Goal: Information Seeking & Learning: Understand process/instructions

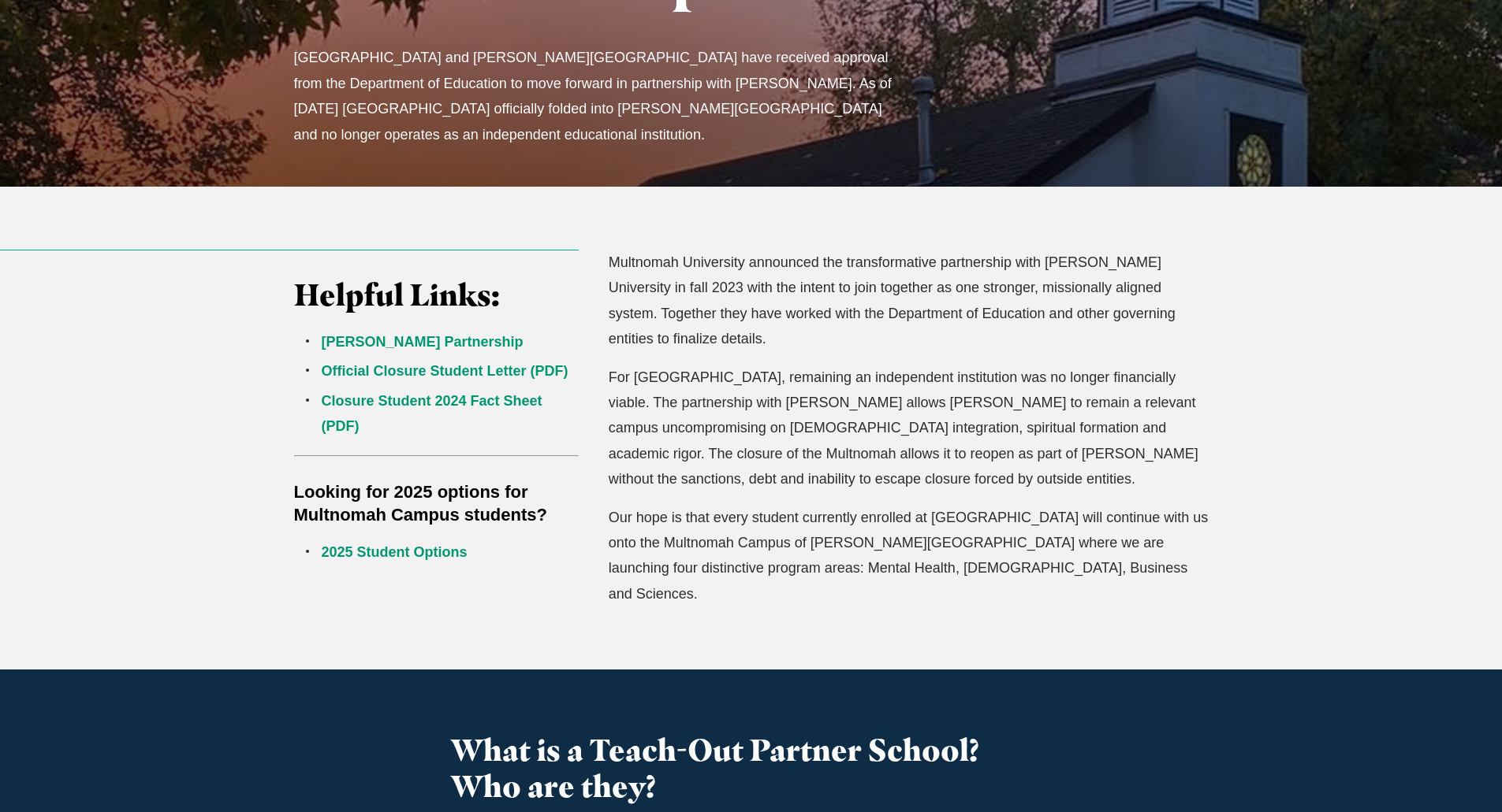
scroll to position [315, 0]
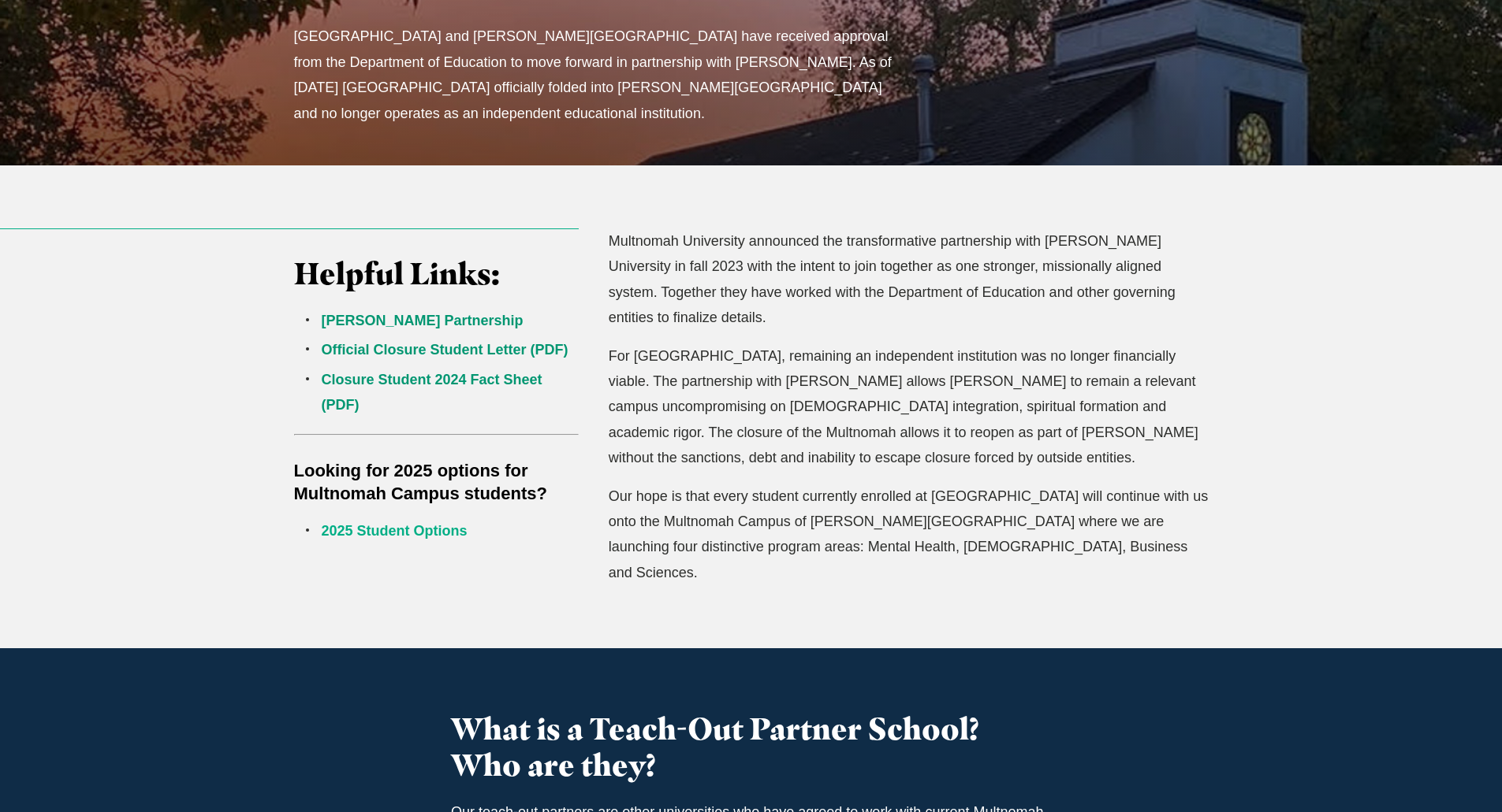
click at [438, 527] on link "2025 Student Options" at bounding box center [394, 531] width 146 height 16
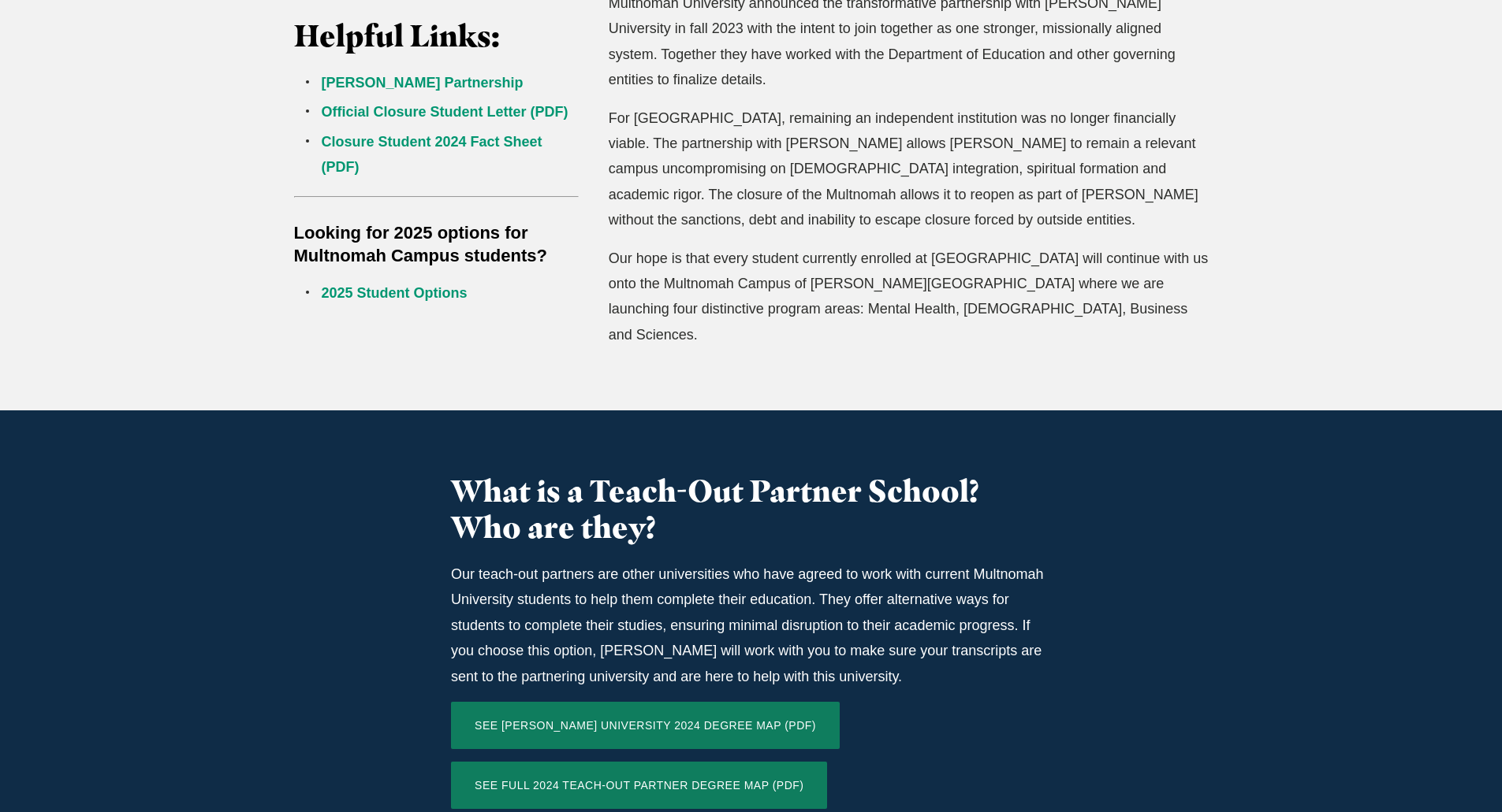
scroll to position [710, 0]
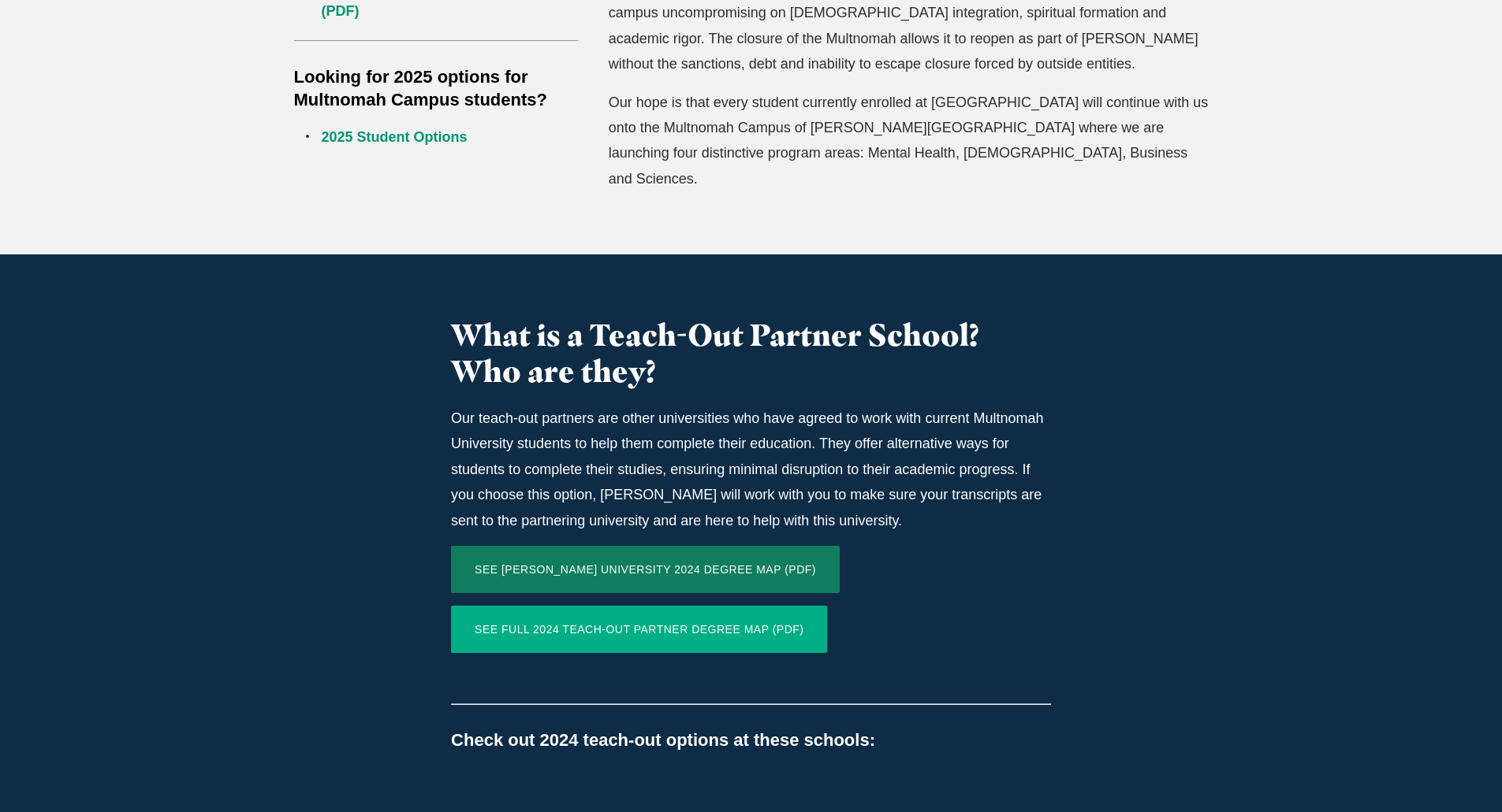
click at [649, 606] on link "SEE FULL 2024 TEACH-OUT PARTNER DEGREE MAP (PDF)" at bounding box center [639, 630] width 376 height 47
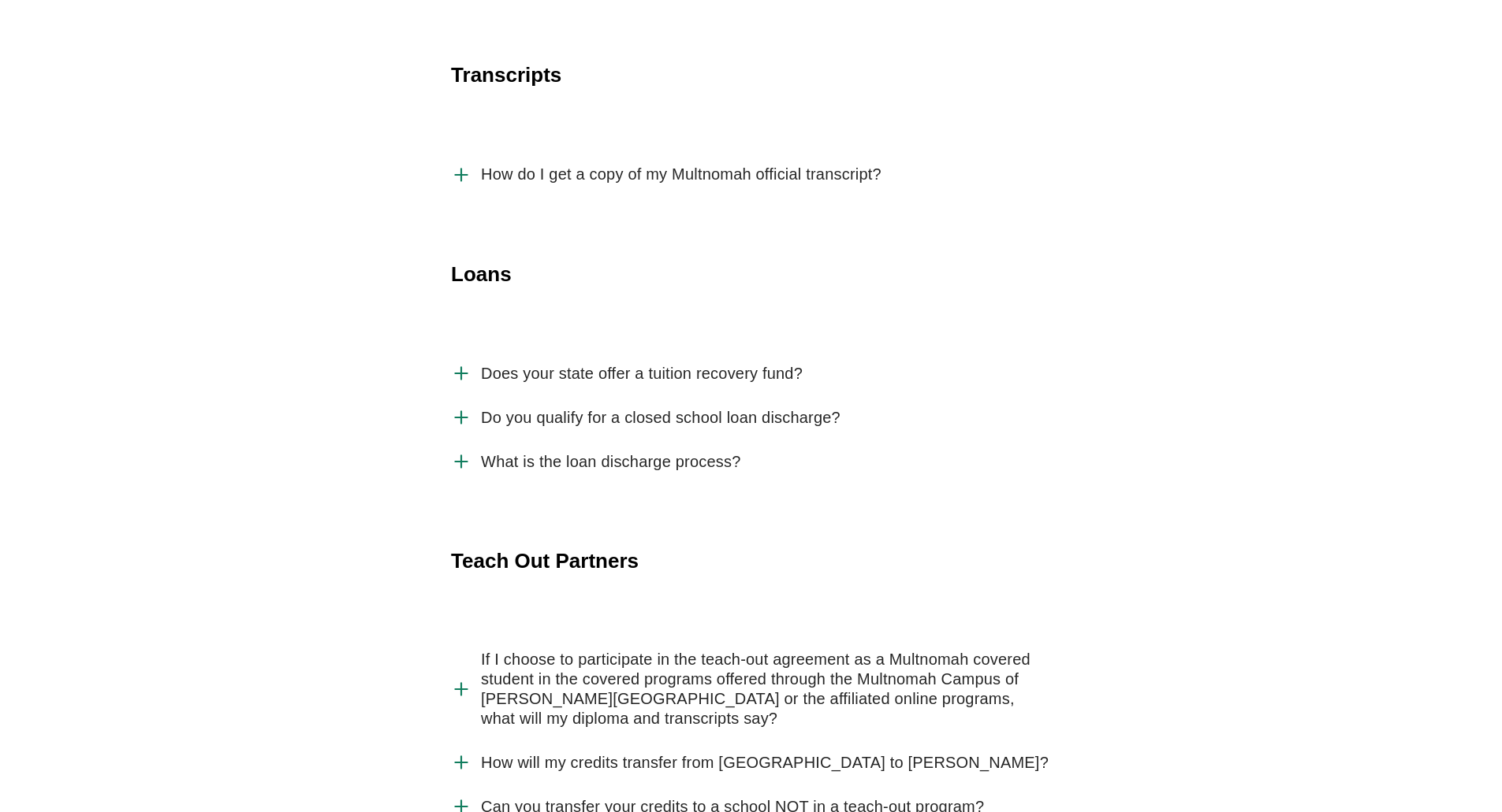
scroll to position [2679, 0]
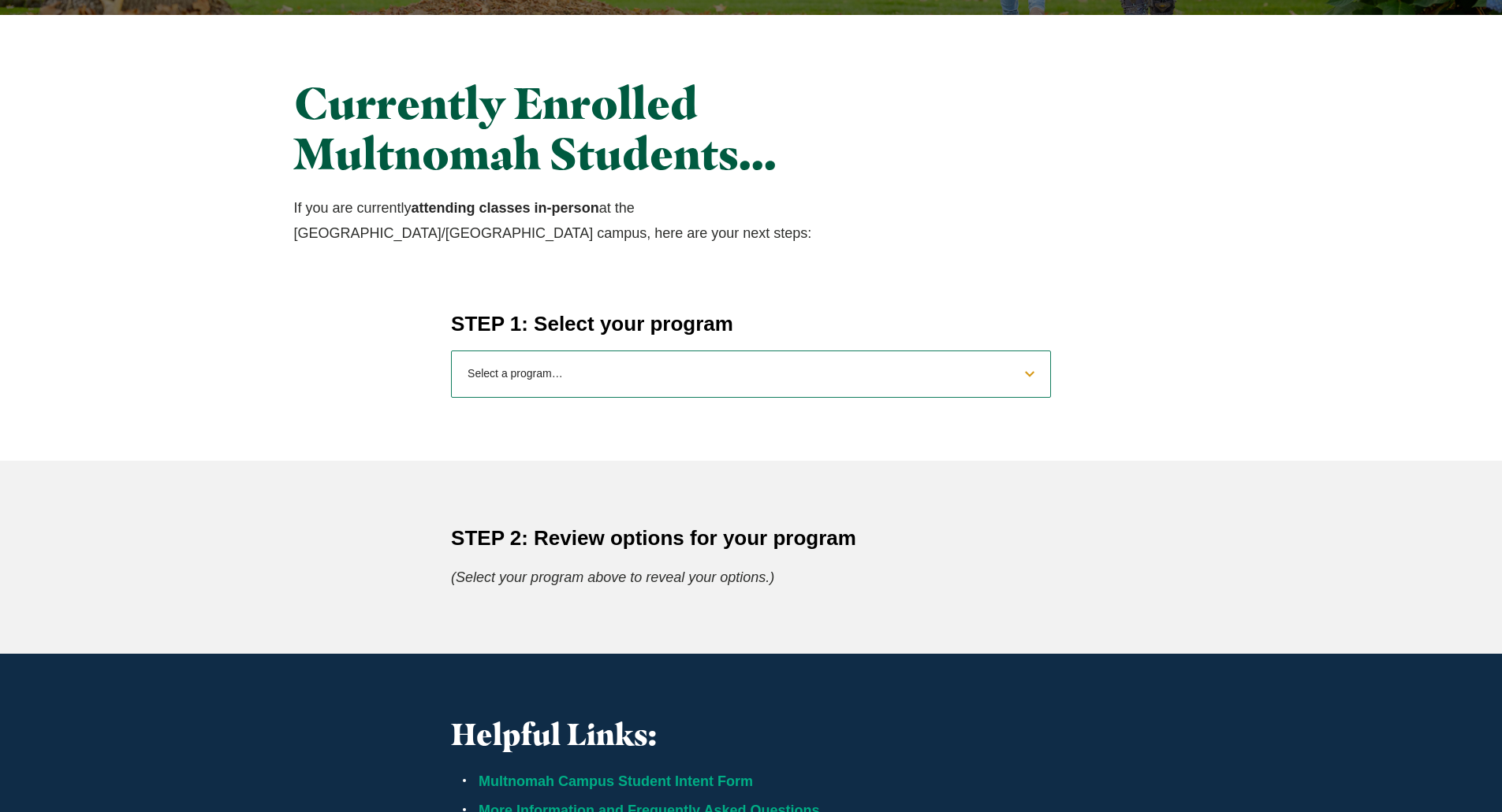
scroll to position [472, 0]
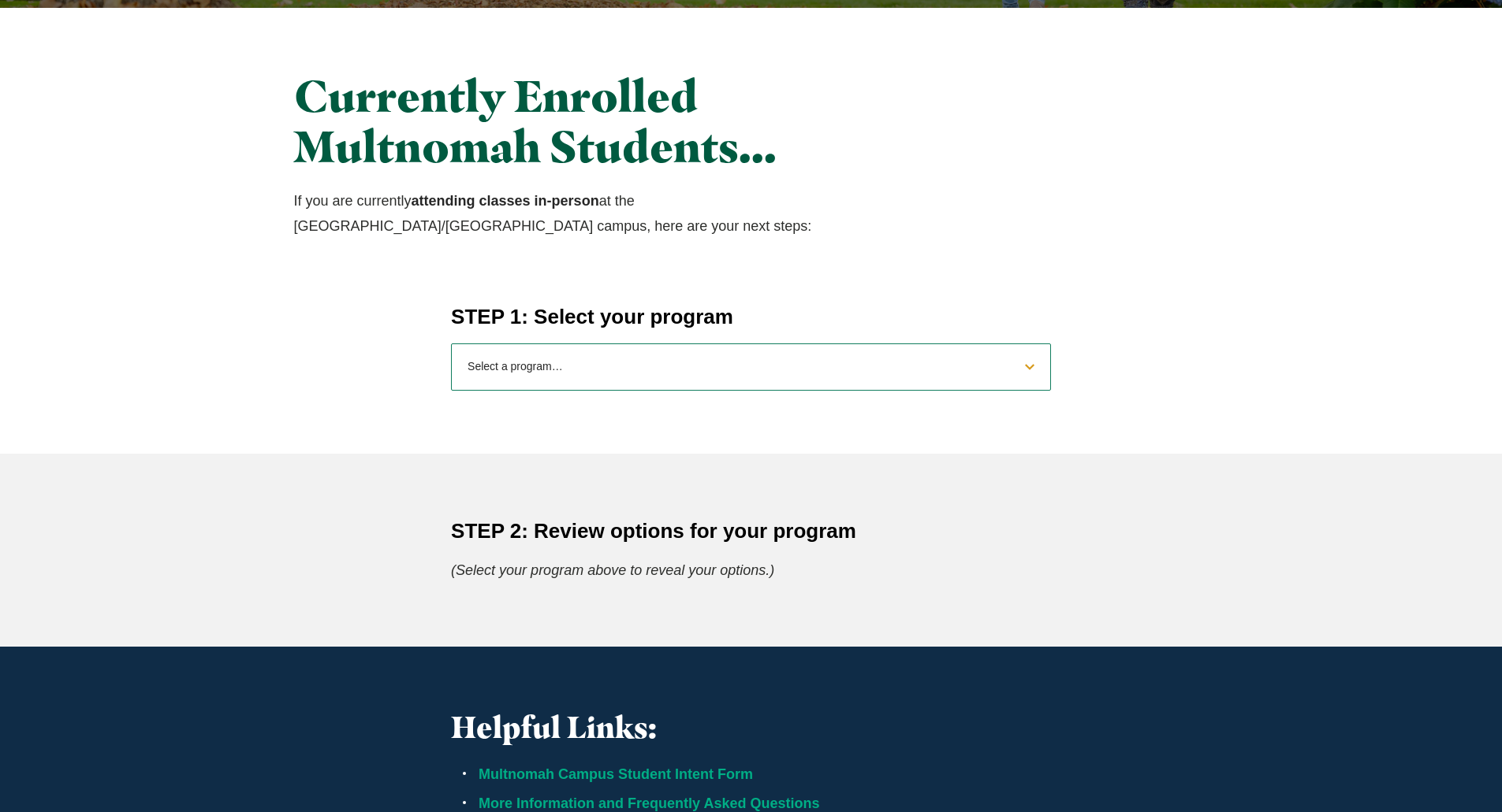
click at [679, 368] on select "Select a program… BS Bible and Theology BS Biology BS Business Administration B…" at bounding box center [750, 368] width 600 height 47
click at [1106, 472] on div "STEP 2: Review options for your program (Select your program above to reveal yo…" at bounding box center [751, 550] width 1502 height 193
click at [901, 383] on select "Select a program… BS Bible and Theology BS Biology BS Business Administration B…" at bounding box center [750, 368] width 600 height 47
click at [451, 344] on select "Select a program… BS Bible and Theology BS Biology BS Business Administration B…" at bounding box center [750, 368] width 600 height 47
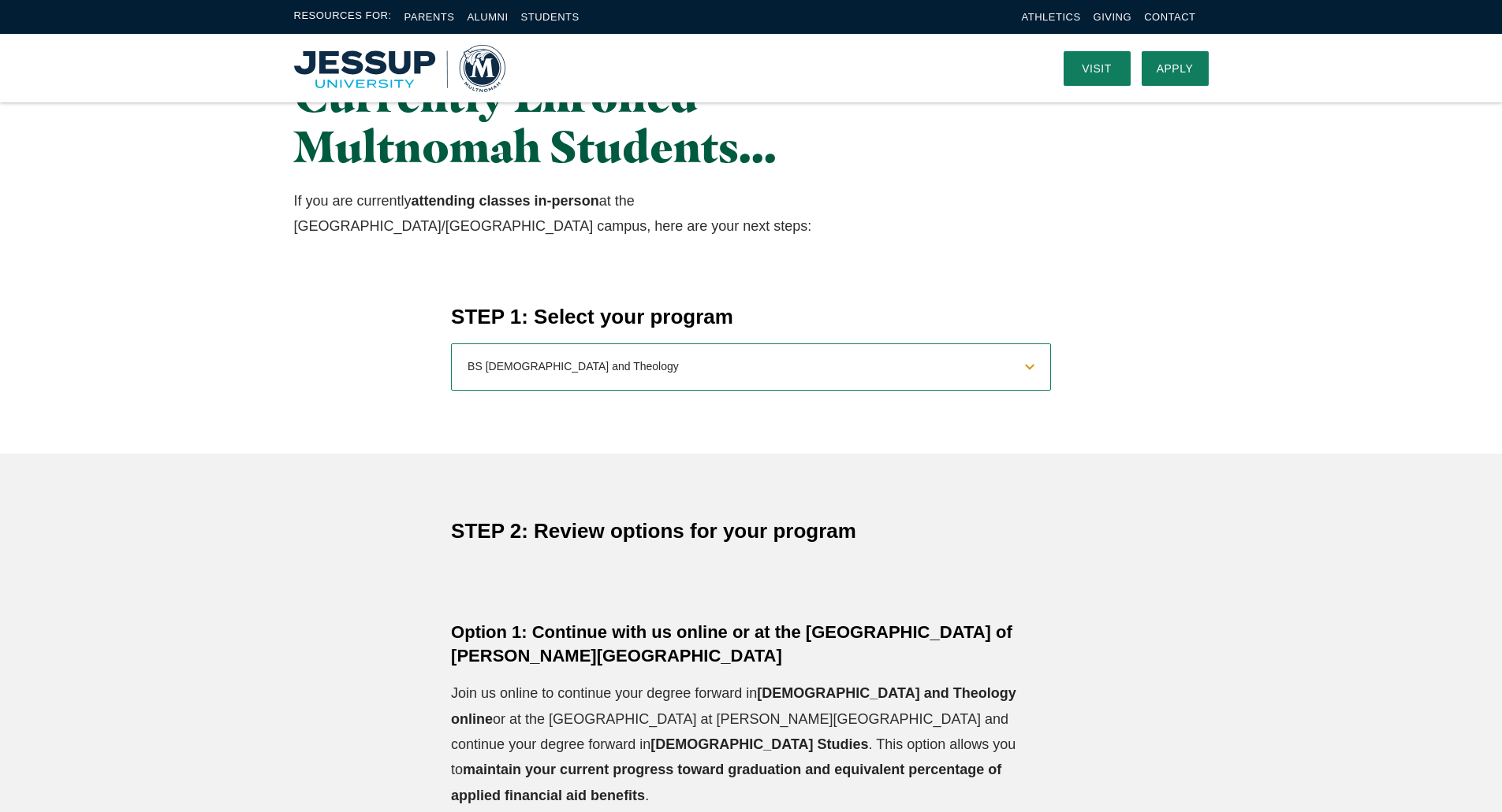
click at [826, 365] on select "Select a program… BS Bible and Theology BS Biology BS Business Administration B…" at bounding box center [750, 368] width 600 height 47
click at [451, 344] on select "Select a program… BS Bible and Theology BS Biology BS Business Administration B…" at bounding box center [750, 368] width 600 height 47
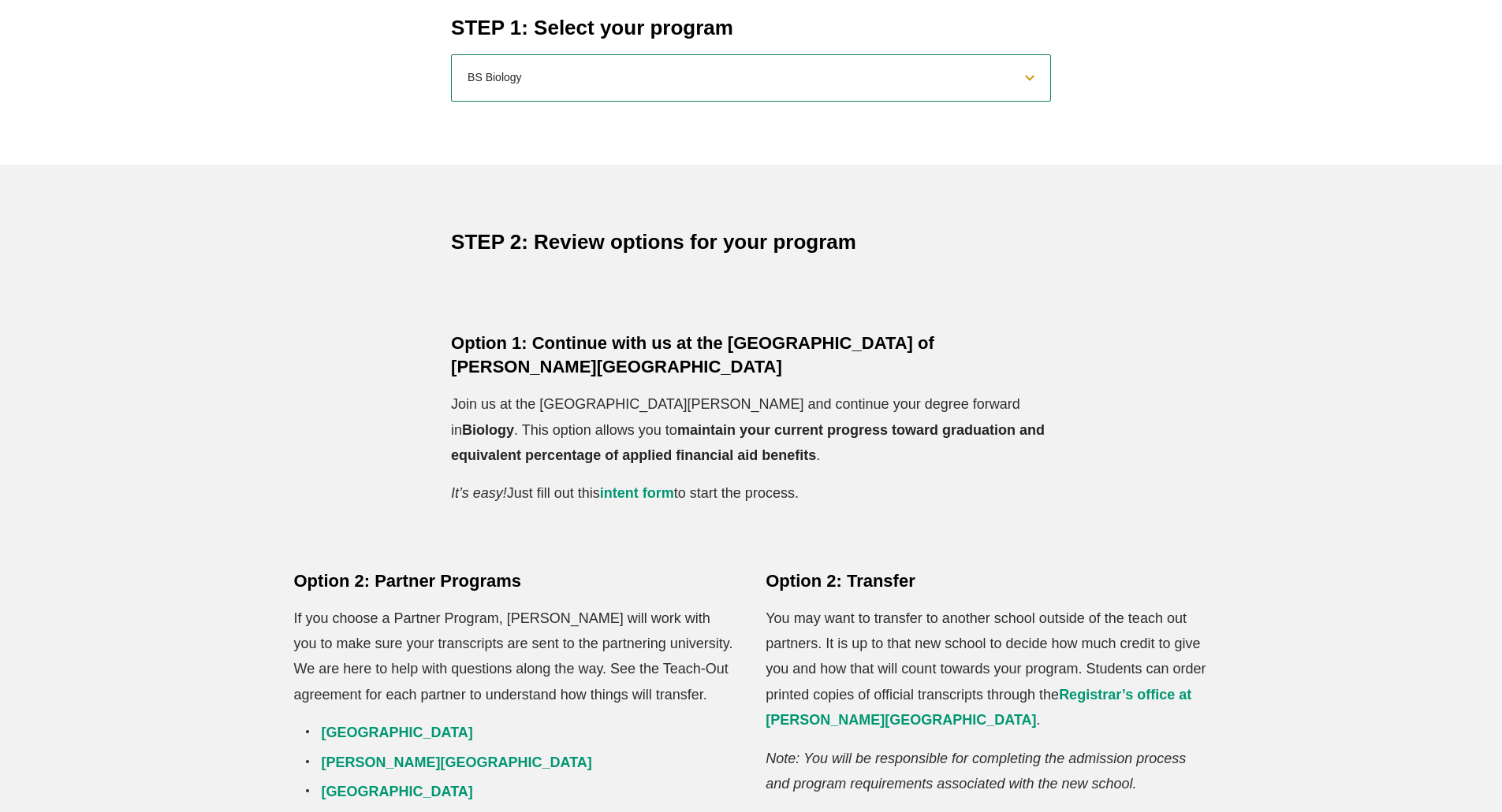
scroll to position [788, 0]
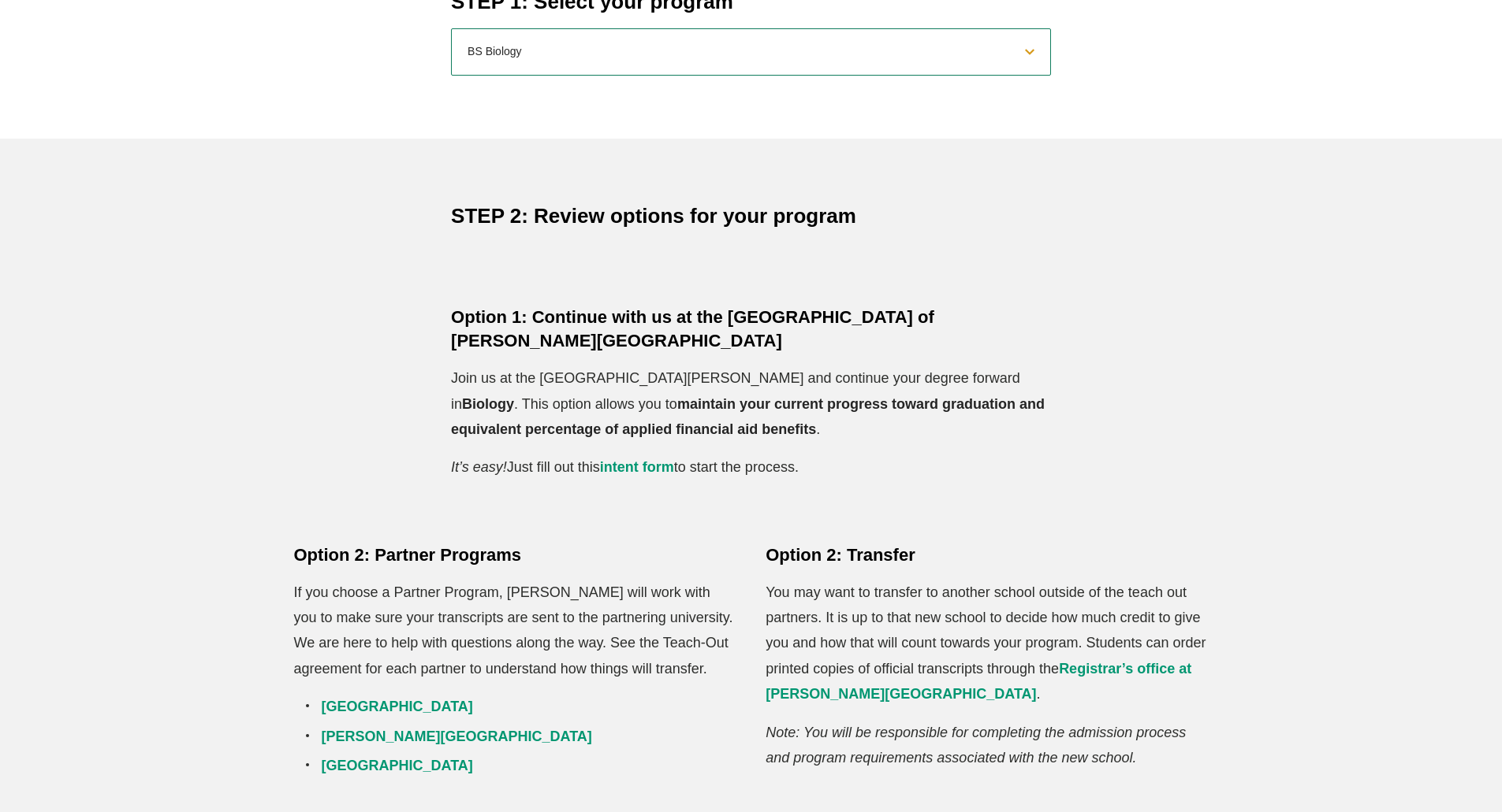
click at [729, 62] on select "Select a program… BS Bible and Theology BS Biology BS Business Administration B…" at bounding box center [750, 52] width 600 height 47
click at [451, 28] on select "Select a program… BS Bible and Theology BS Biology BS Business Administration B…" at bounding box center [750, 52] width 600 height 47
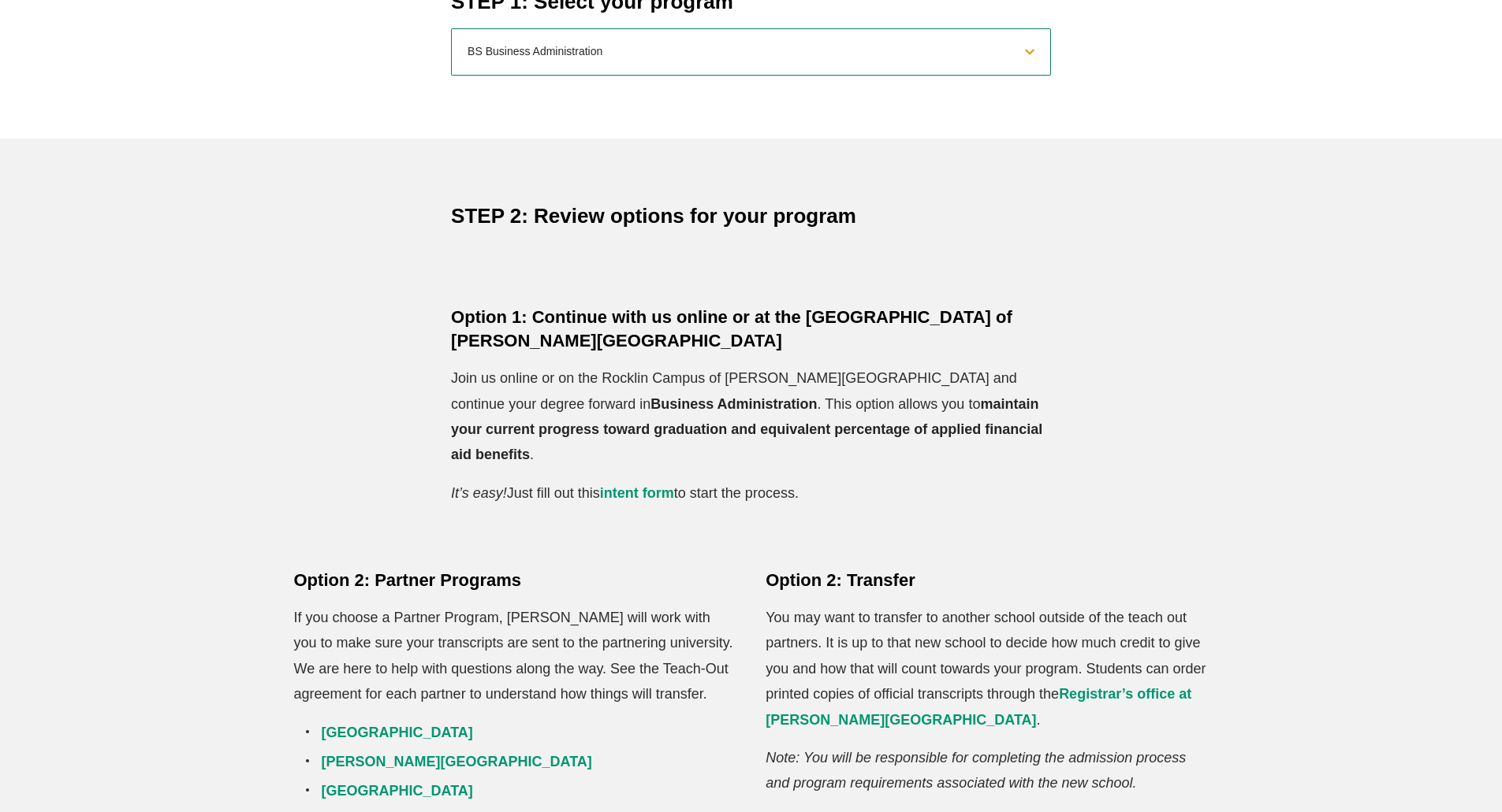
click at [702, 52] on select "Select a program… BS Bible and Theology BS Biology BS Business Administration B…" at bounding box center [750, 52] width 600 height 47
click at [451, 28] on select "Select a program… BS Bible and Theology BS Biology BS Business Administration B…" at bounding box center [750, 52] width 600 height 47
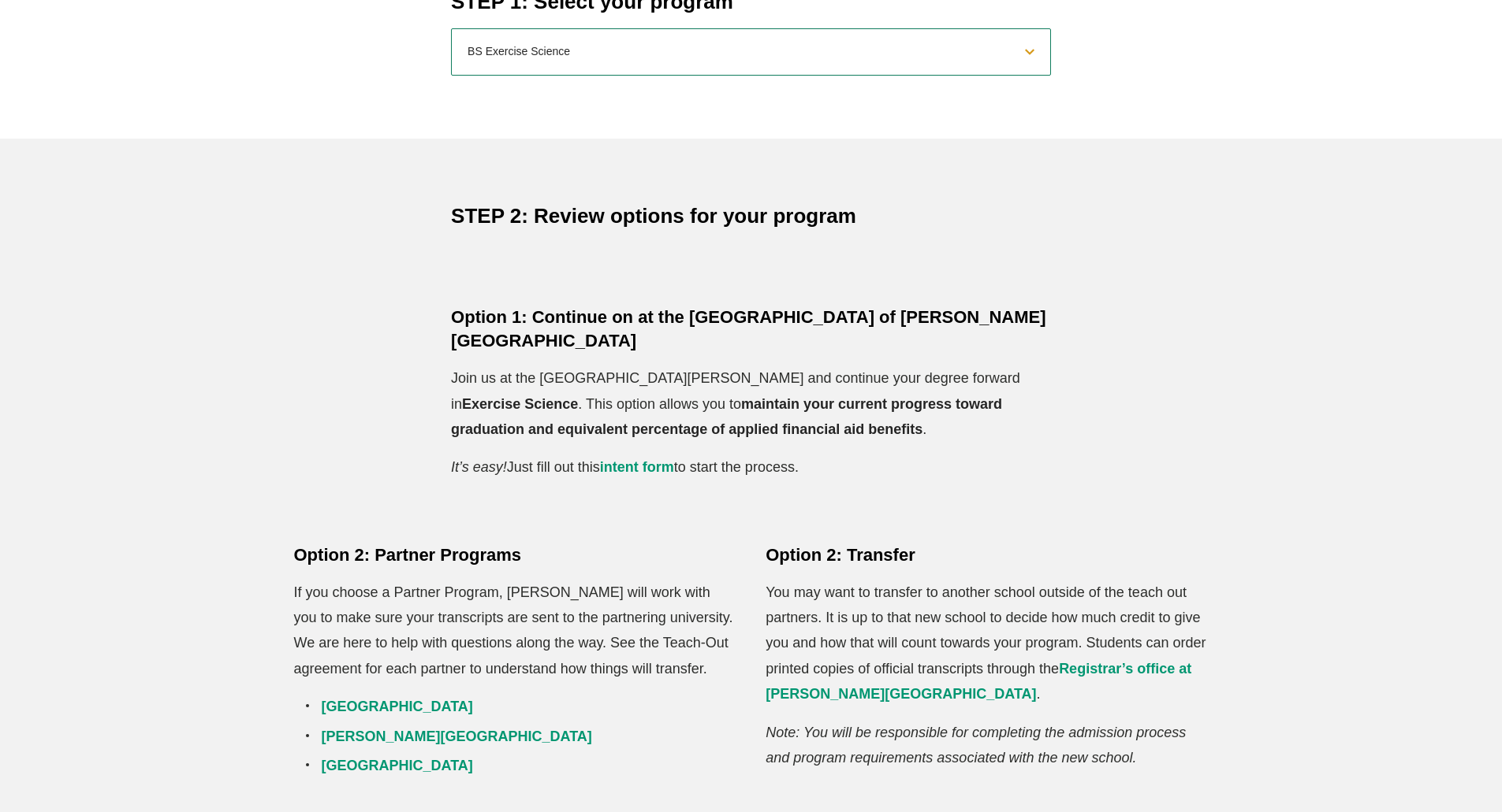
click at [723, 60] on select "Select a program… BS Bible and Theology BS Biology BS Business Administration B…" at bounding box center [750, 52] width 600 height 47
click at [451, 28] on select "Select a program… BS Bible and Theology BS Biology BS Business Administration B…" at bounding box center [750, 52] width 600 height 47
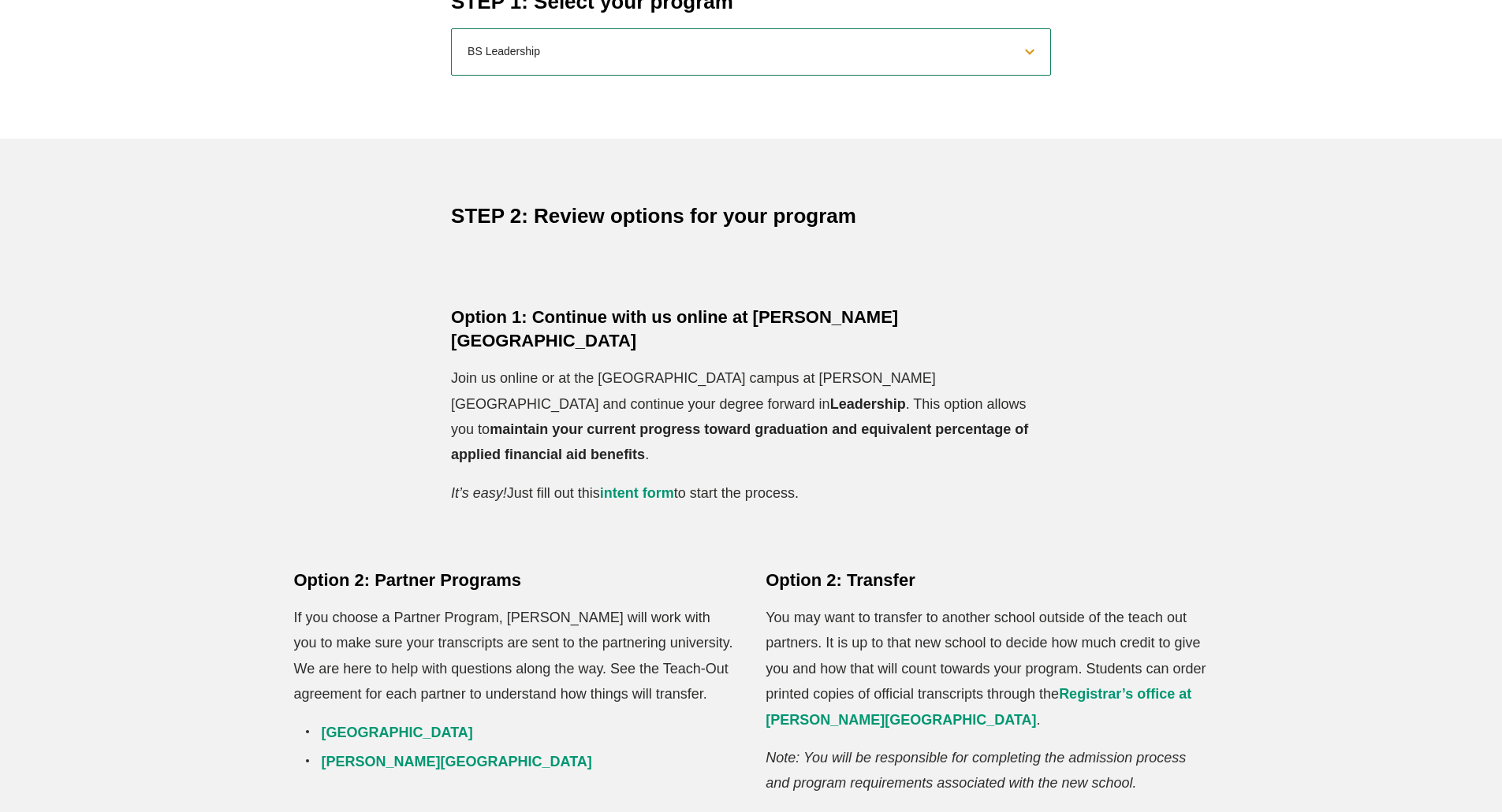
click at [710, 76] on div "STEP 1: Select your program Select a program… BS Bible and Theology BS Biology …" at bounding box center [751, 63] width 1502 height 151
click at [717, 52] on select "Select a program… BS Bible and Theology BS Biology BS Business Administration B…" at bounding box center [750, 52] width 600 height 47
click at [451, 28] on select "Select a program… BS Bible and Theology BS Biology BS Business Administration B…" at bounding box center [750, 52] width 600 height 47
click at [751, 75] on div "STEP 1: Select your program Select a program… BS Bible and Theology BS Biology …" at bounding box center [751, 63] width 1502 height 151
click at [691, 61] on select "Select a program… BS Bible and Theology BS Biology BS Business Administration B…" at bounding box center [750, 52] width 600 height 47
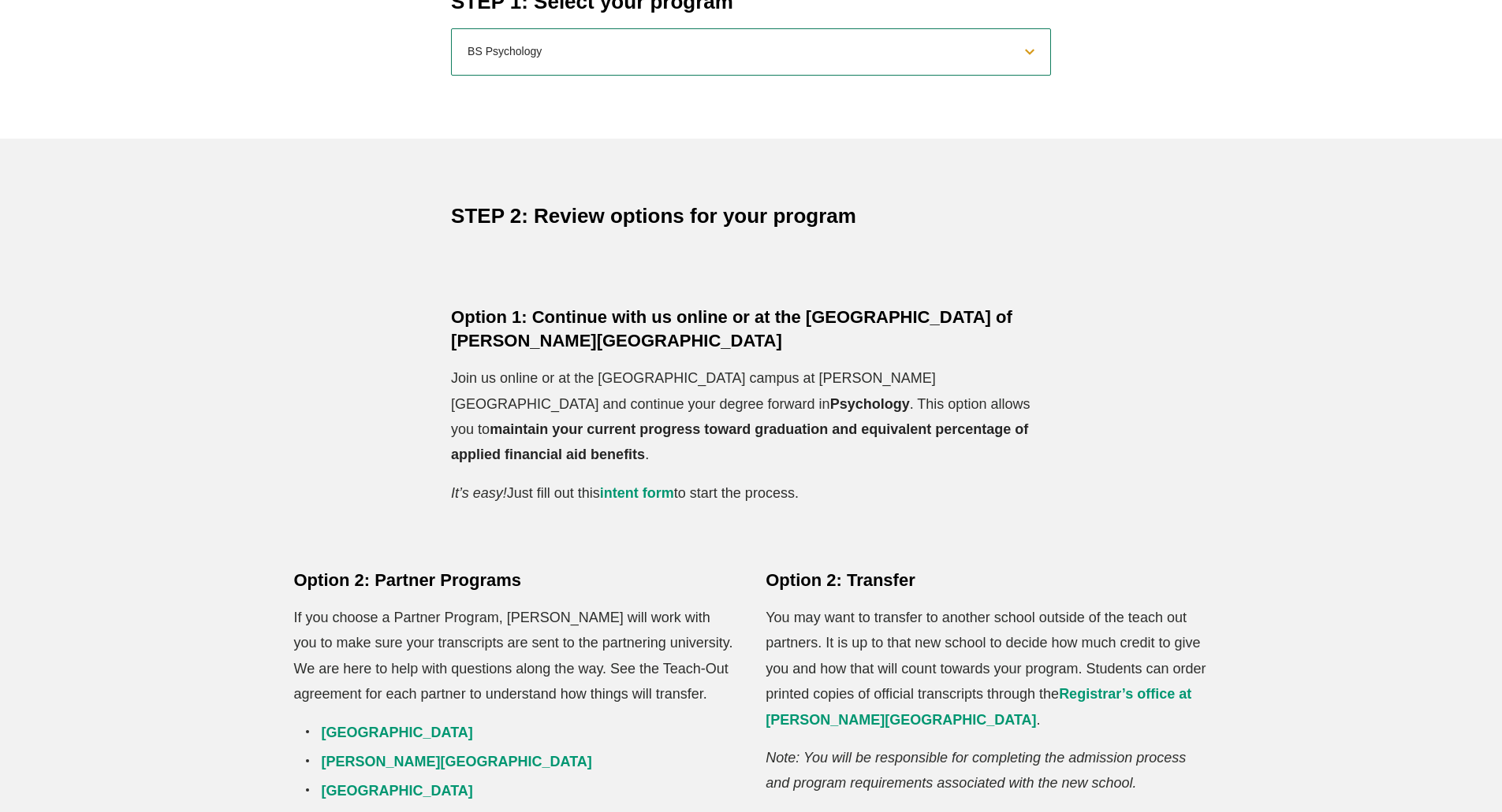
select select "2025macounseling"
click at [451, 28] on select "Select a program… BS Bible and Theology BS Biology BS Business Administration B…" at bounding box center [750, 52] width 600 height 47
